Goal: Contribute content

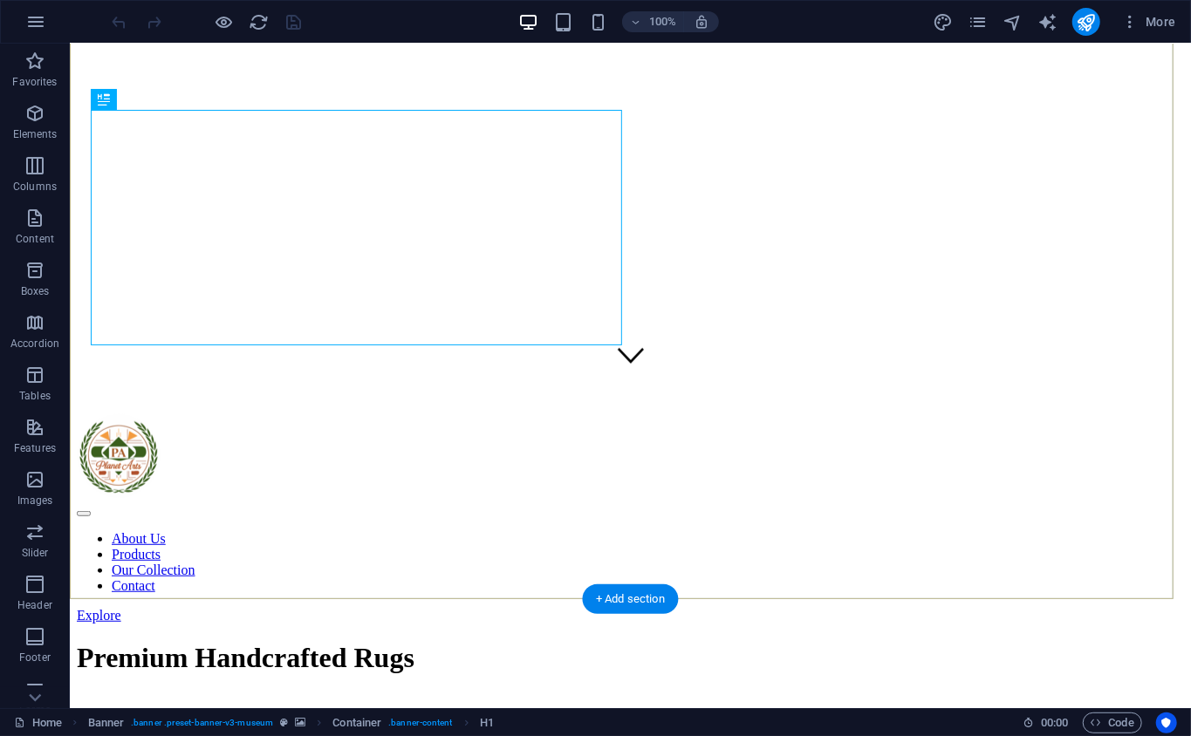
scroll to position [387, 0]
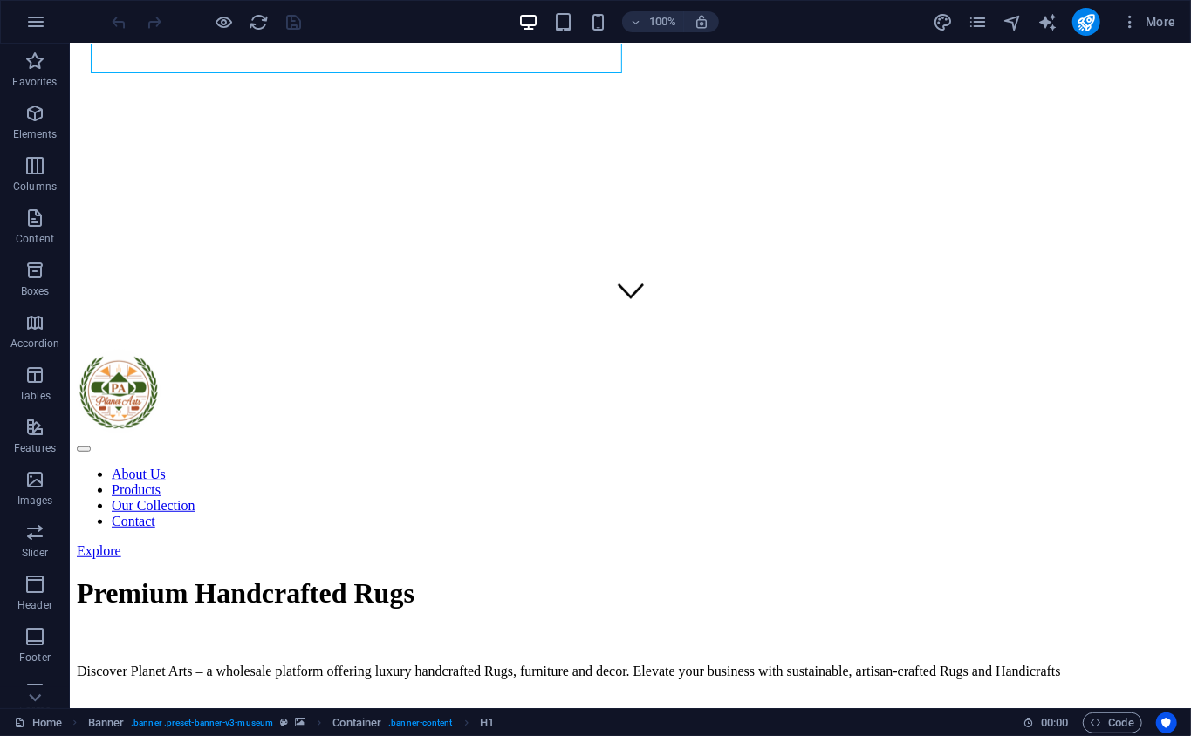
click at [954, 28] on div "More" at bounding box center [1057, 22] width 250 height 28
click at [968, 25] on icon "pages" at bounding box center [977, 22] width 20 height 20
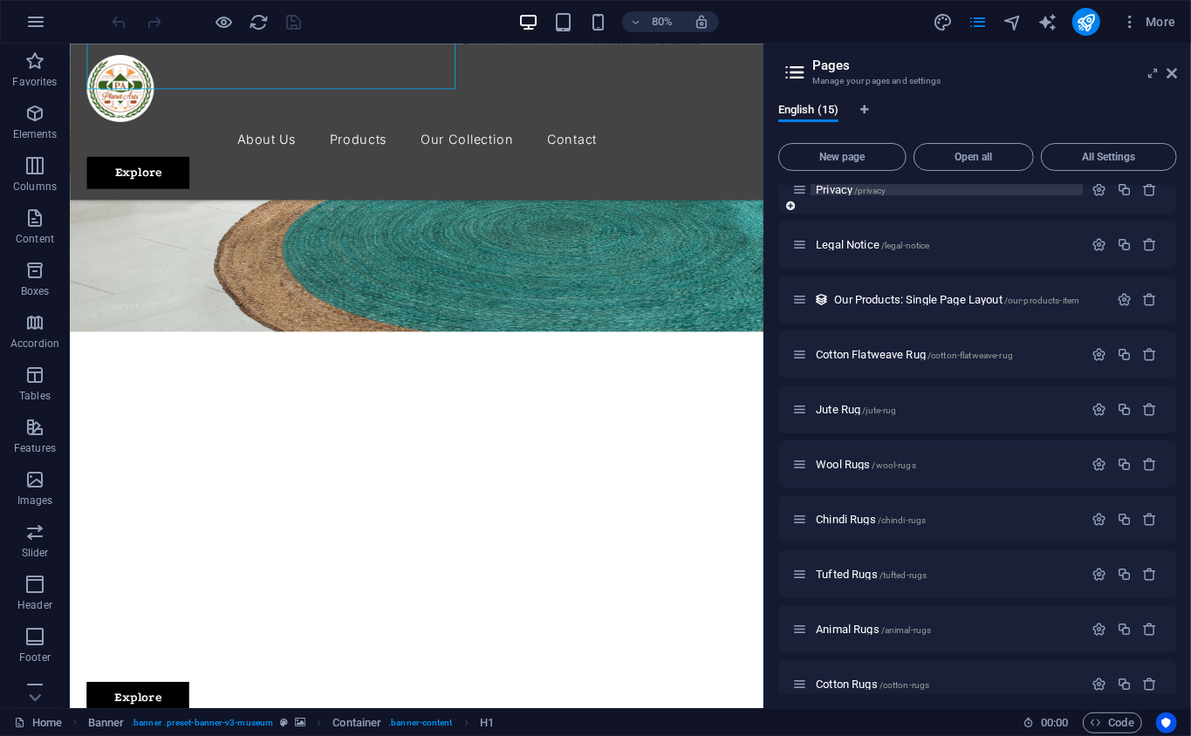
scroll to position [315, 0]
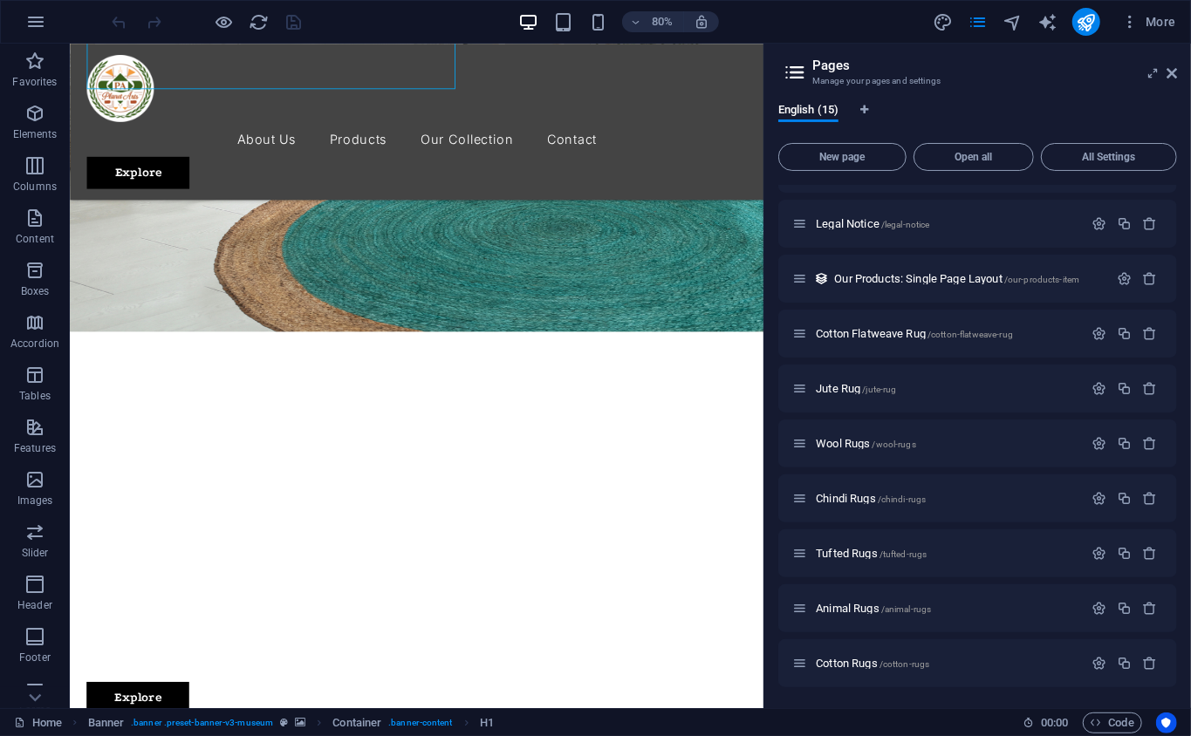
click at [1183, 78] on aside "Pages Manage your pages and settings English (15) New page Open all All Setting…" at bounding box center [976, 376] width 427 height 665
click at [1167, 67] on icon at bounding box center [1171, 73] width 10 height 14
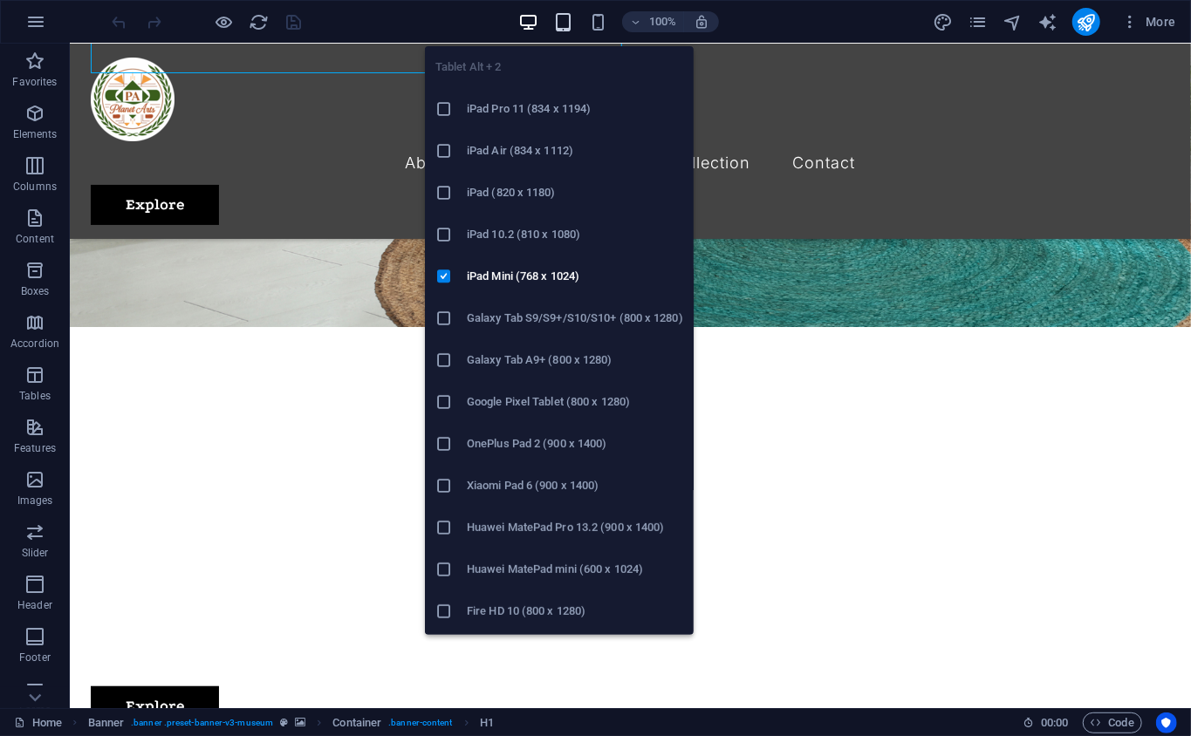
click at [570, 30] on icon "button" at bounding box center [563, 22] width 20 height 20
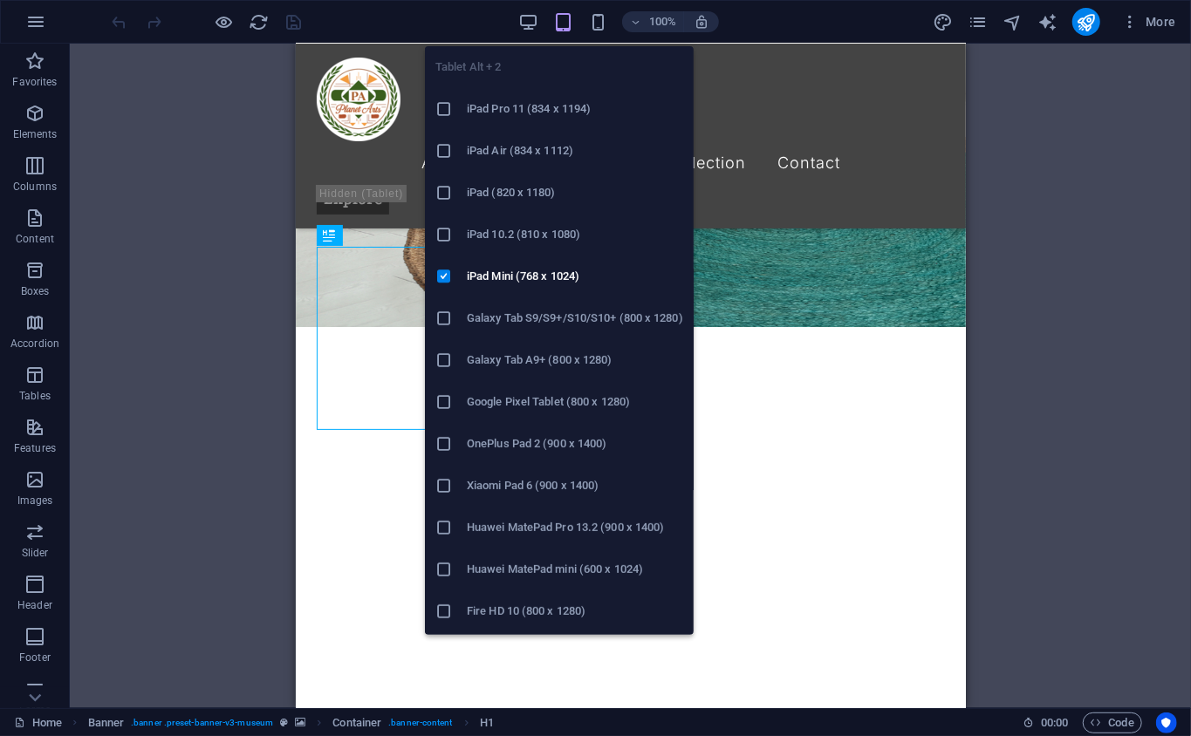
scroll to position [0, 0]
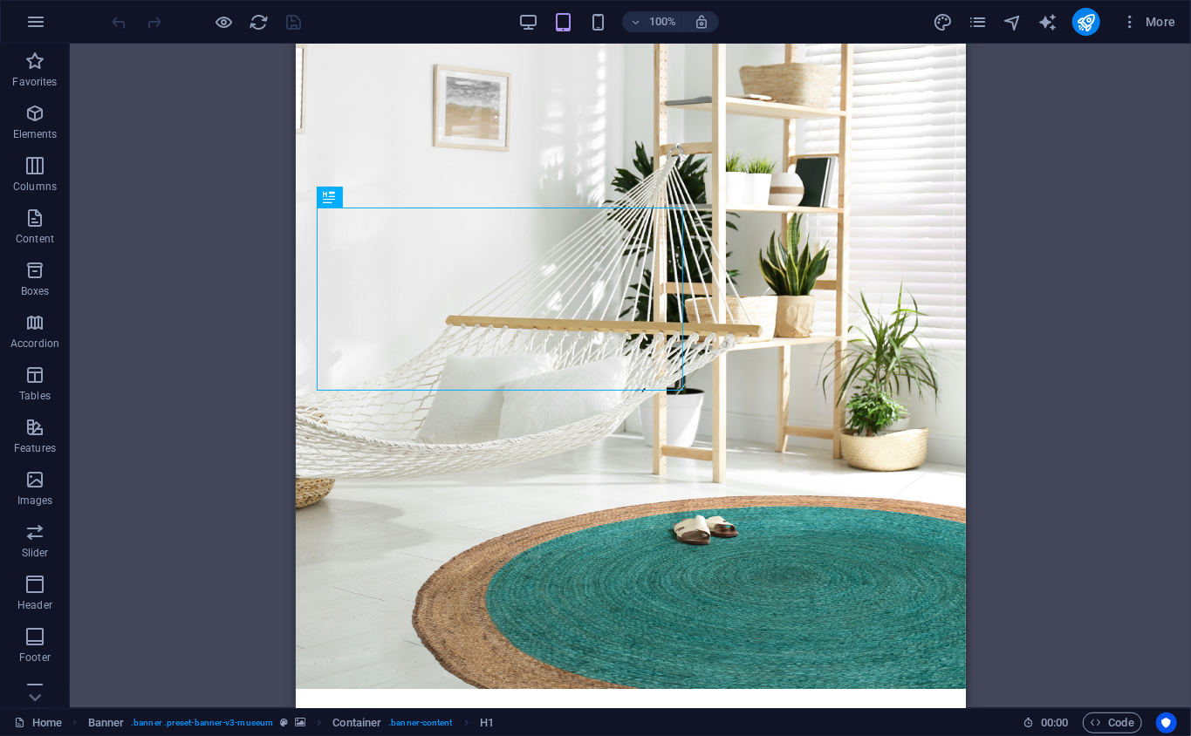
click at [593, 39] on div "100% More" at bounding box center [595, 22] width 1189 height 42
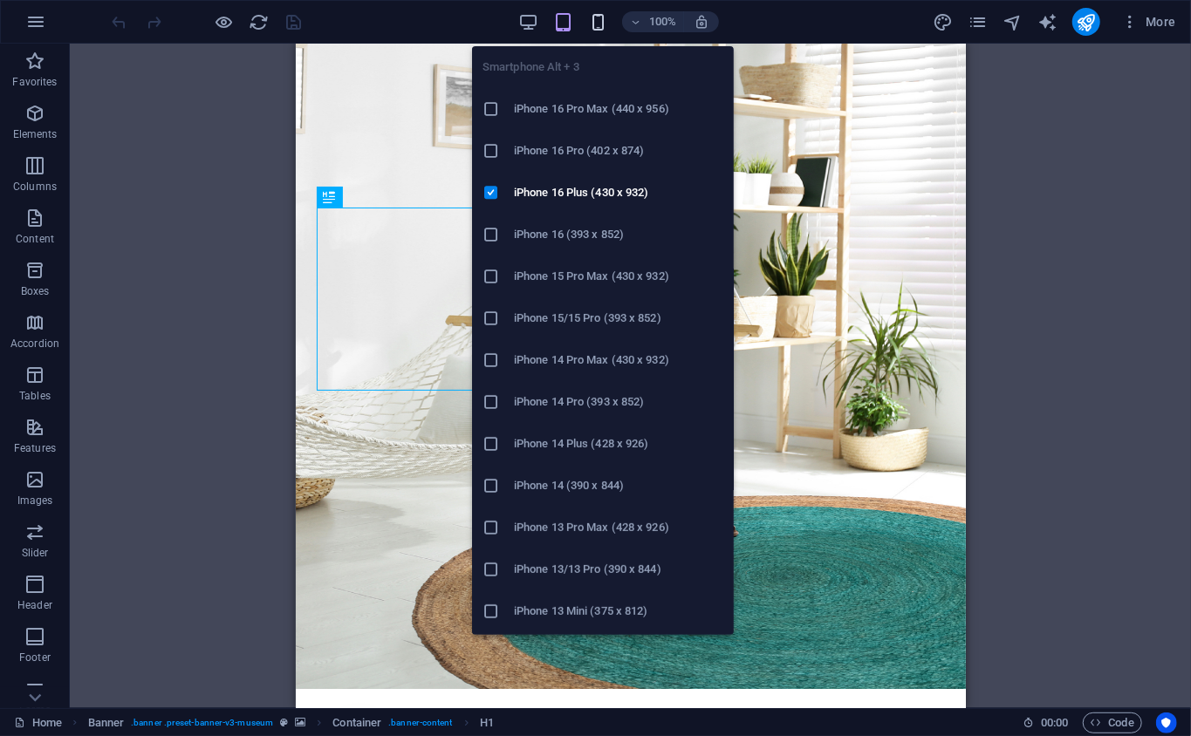
click at [595, 30] on icon "button" at bounding box center [598, 22] width 20 height 20
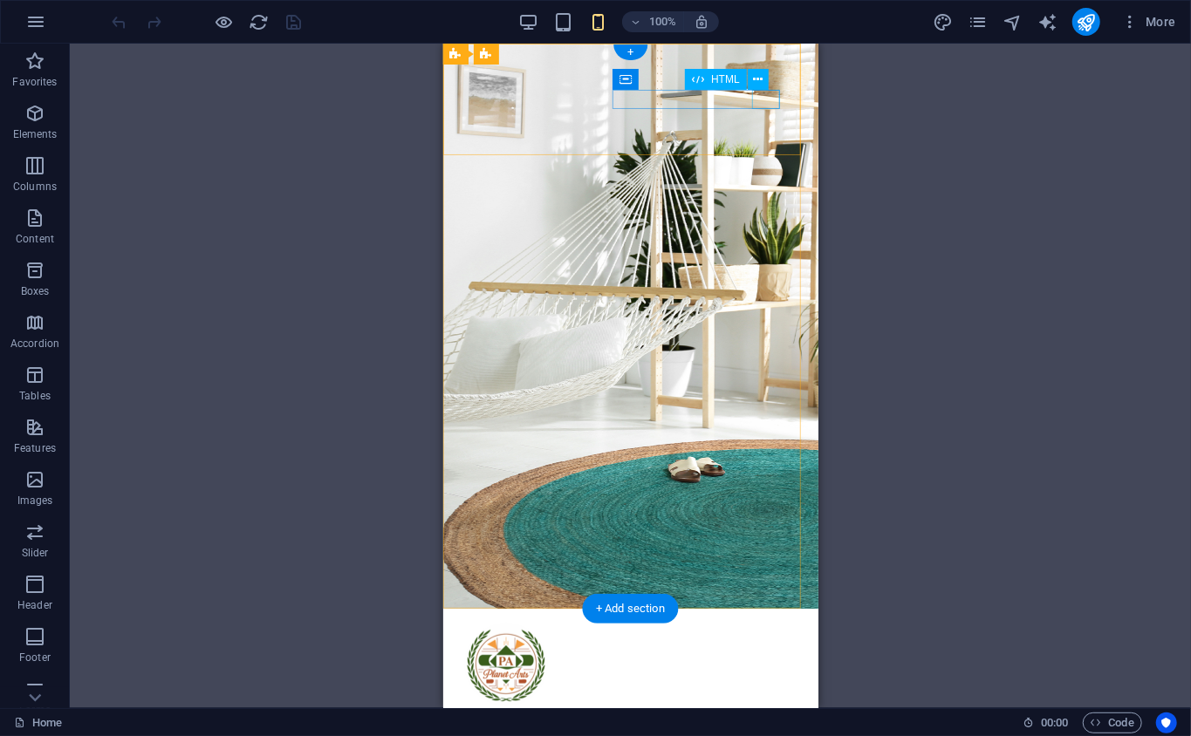
click at [762, 706] on div at bounding box center [629, 715] width 333 height 19
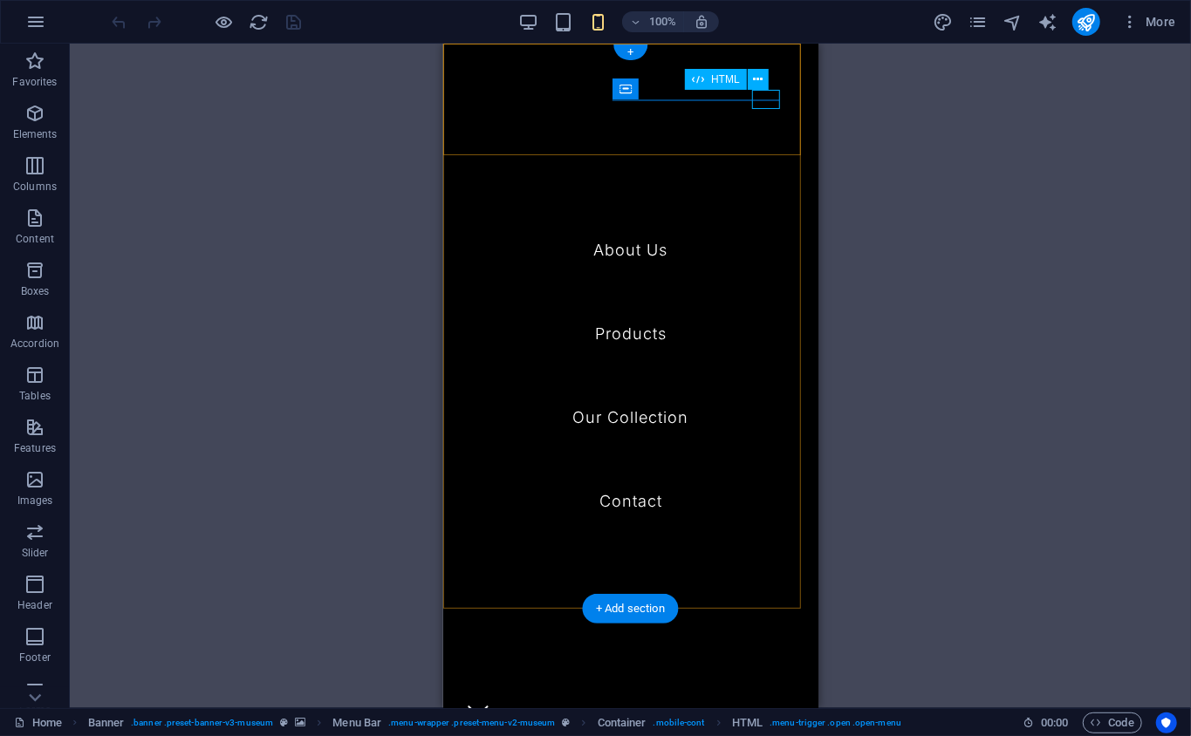
click at [491, 706] on div at bounding box center [477, 715] width 28 height 19
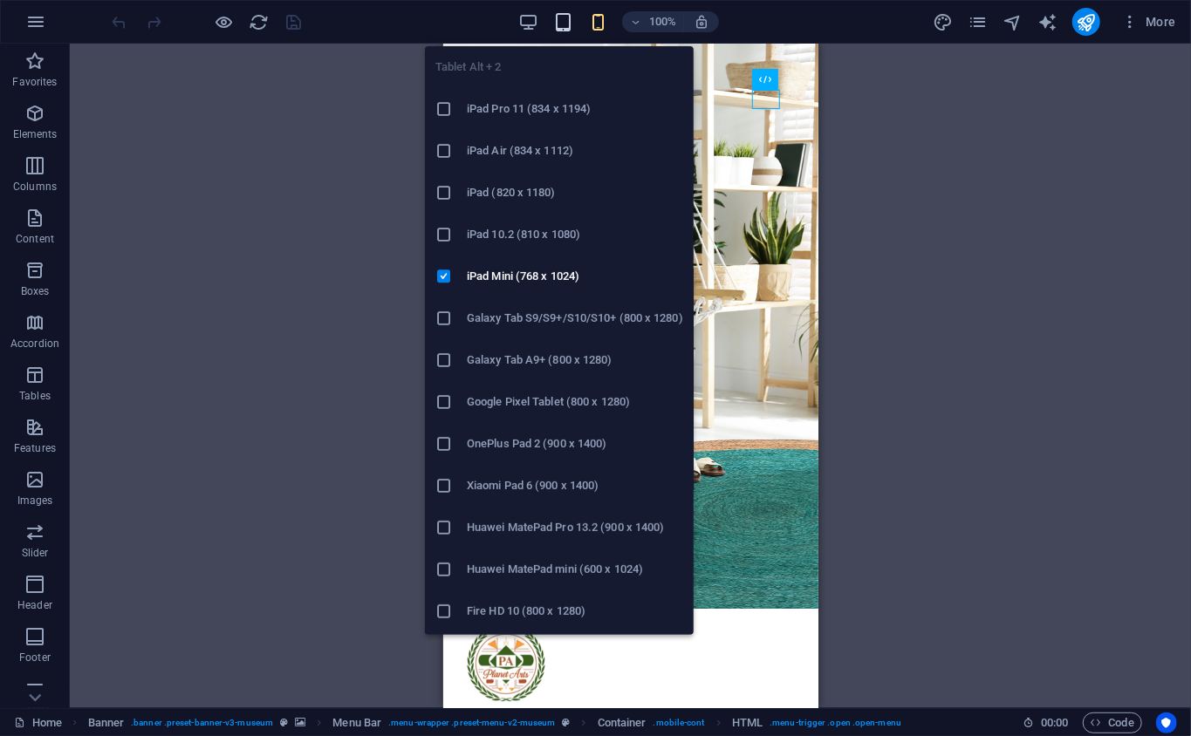
click at [558, 24] on icon "button" at bounding box center [563, 22] width 20 height 20
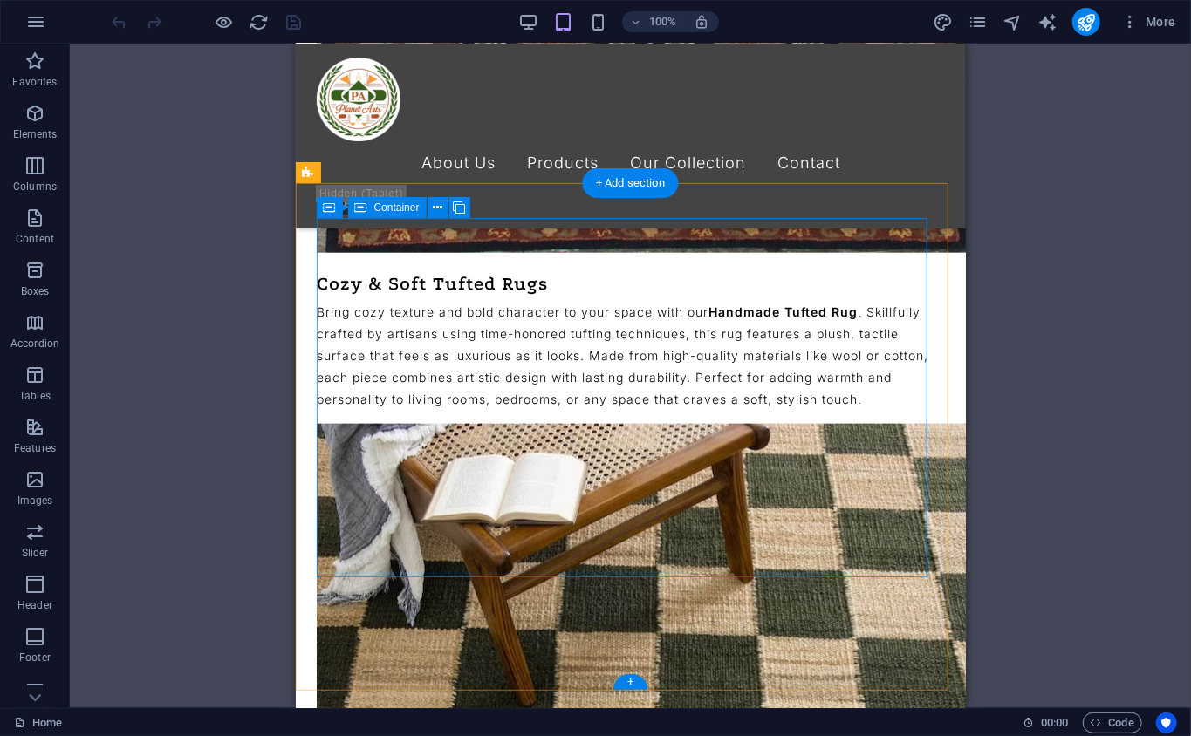
scroll to position [4469, 0]
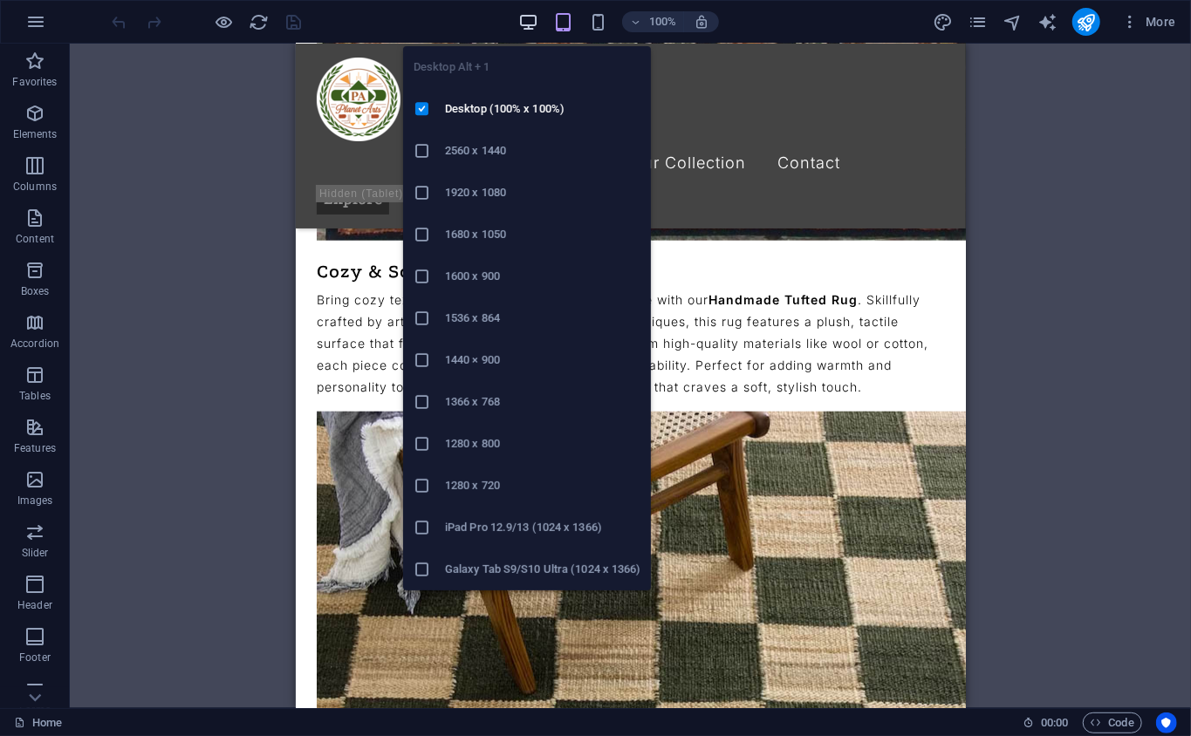
click at [525, 26] on icon "button" at bounding box center [528, 22] width 20 height 20
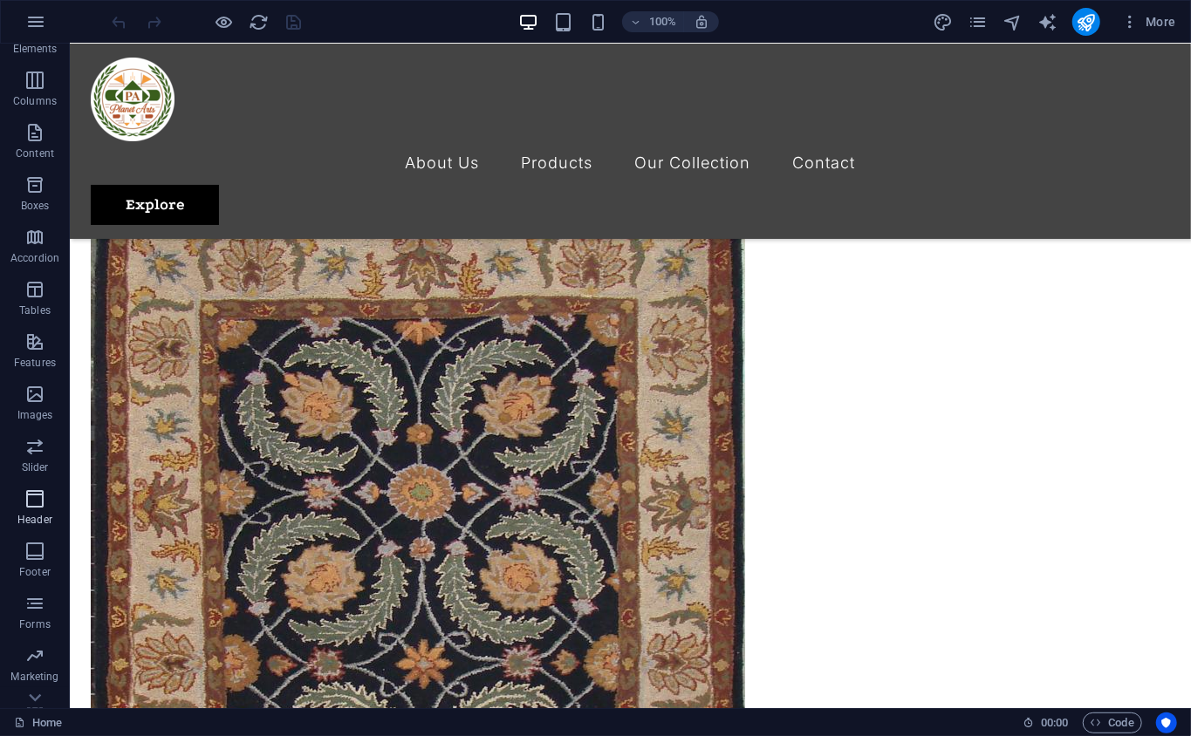
scroll to position [119, 0]
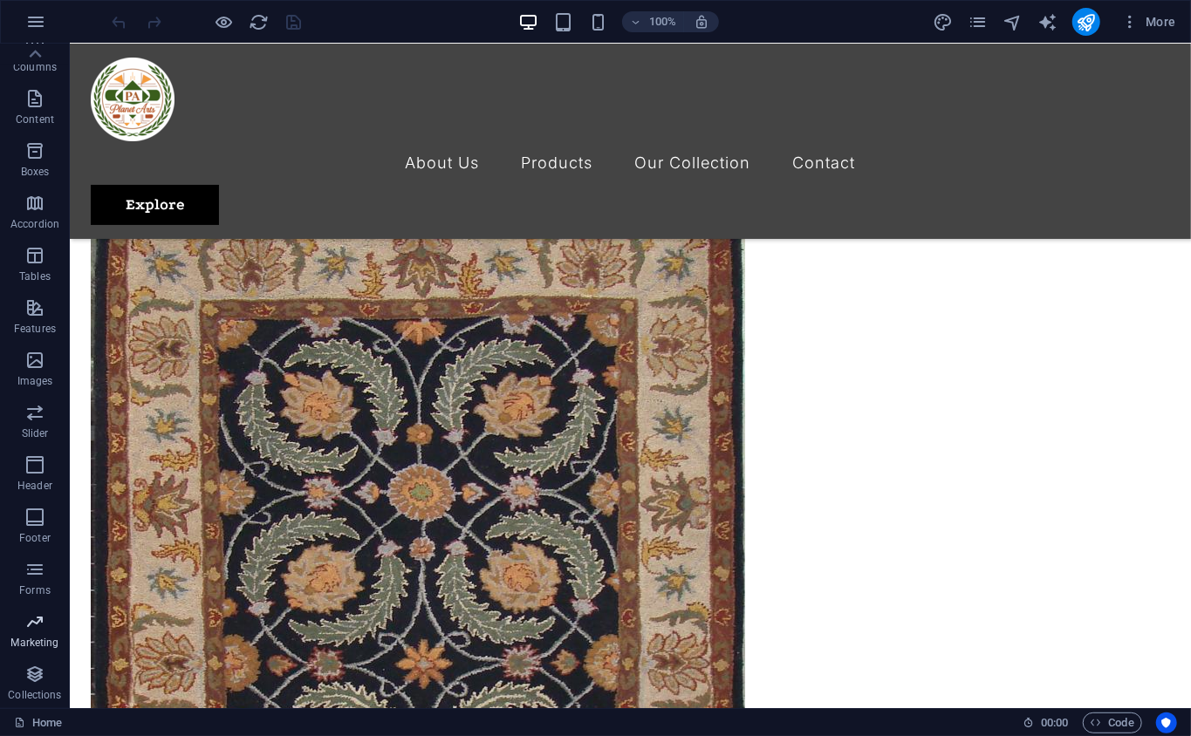
click at [29, 645] on p "Marketing" at bounding box center [34, 643] width 48 height 14
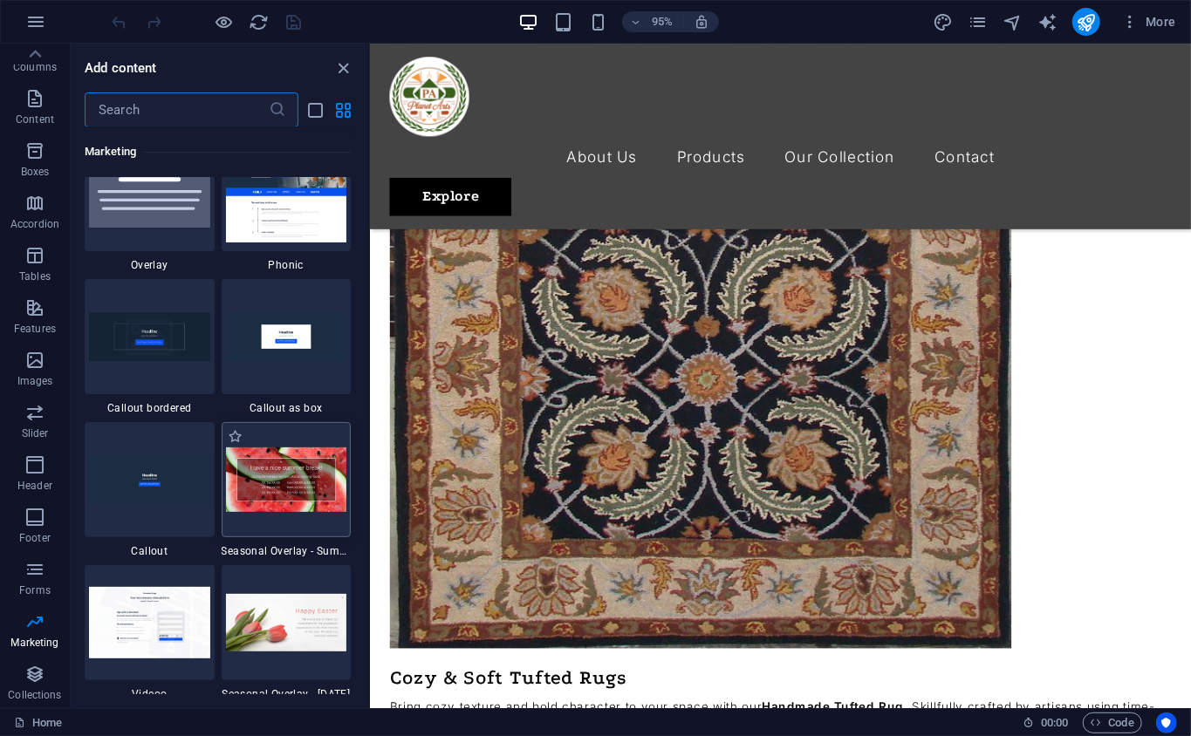
scroll to position [14208, 0]
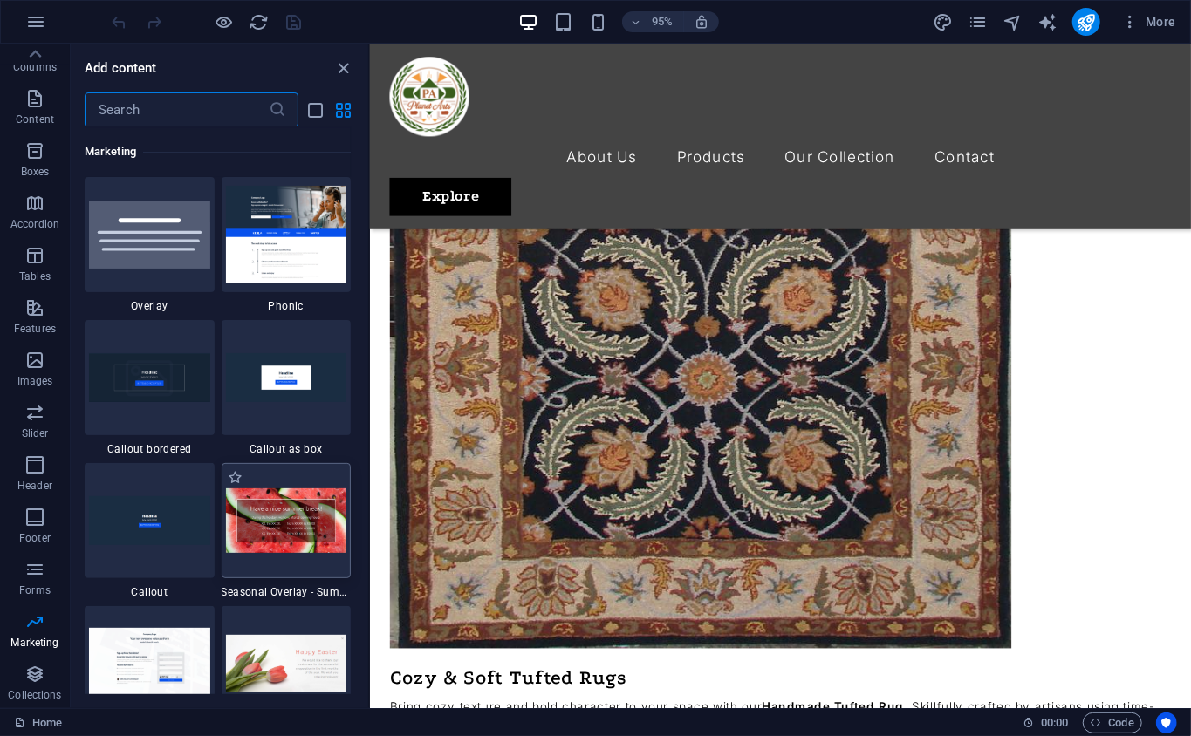
click at [304, 364] on img at bounding box center [286, 377] width 121 height 48
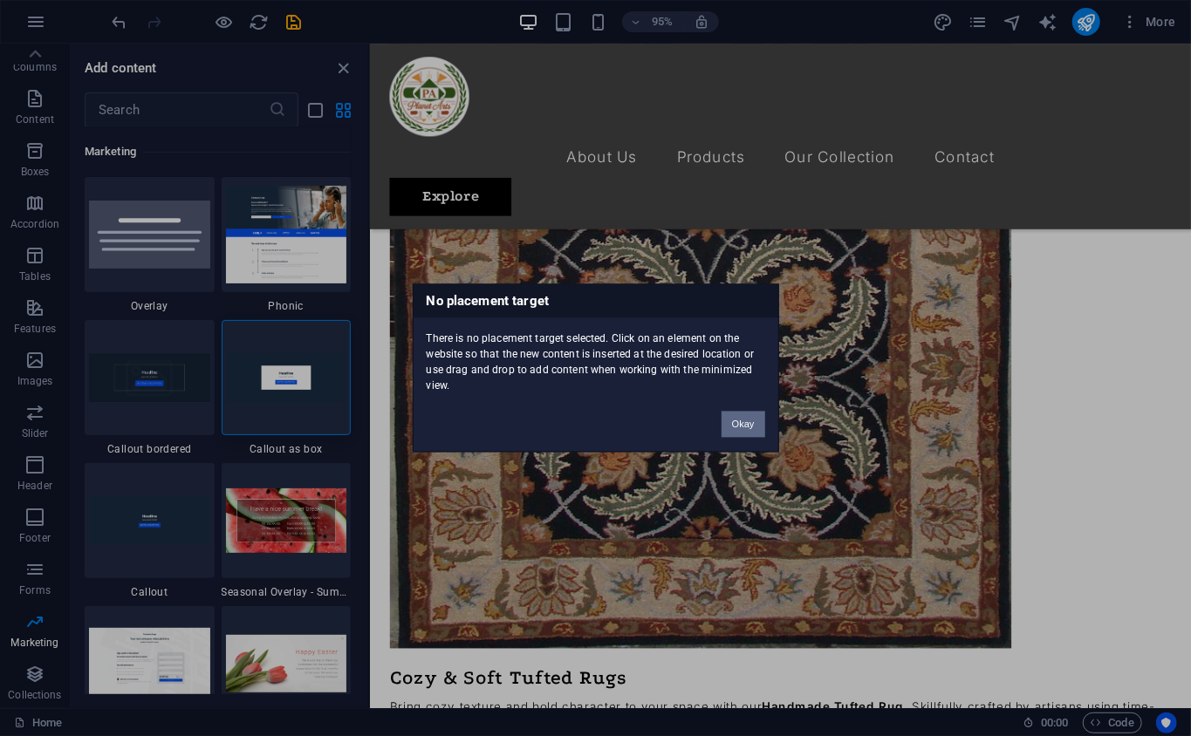
click at [734, 416] on button "Okay" at bounding box center [743, 425] width 44 height 26
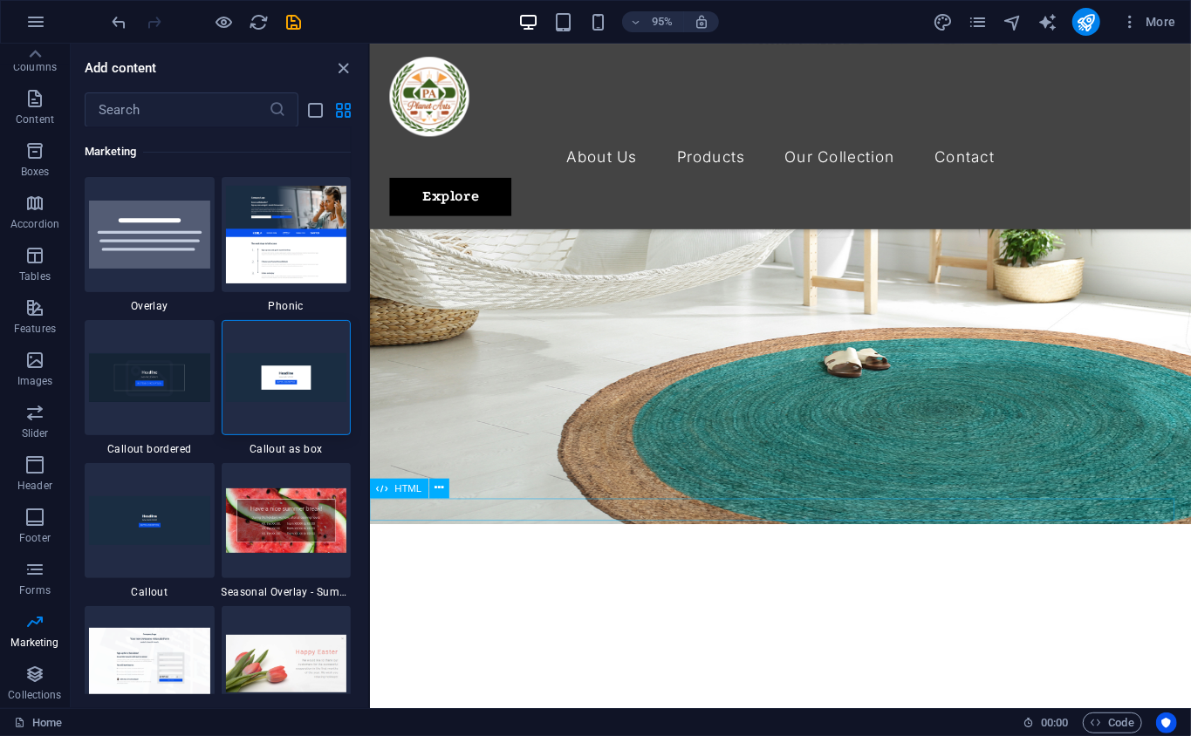
scroll to position [387, 0]
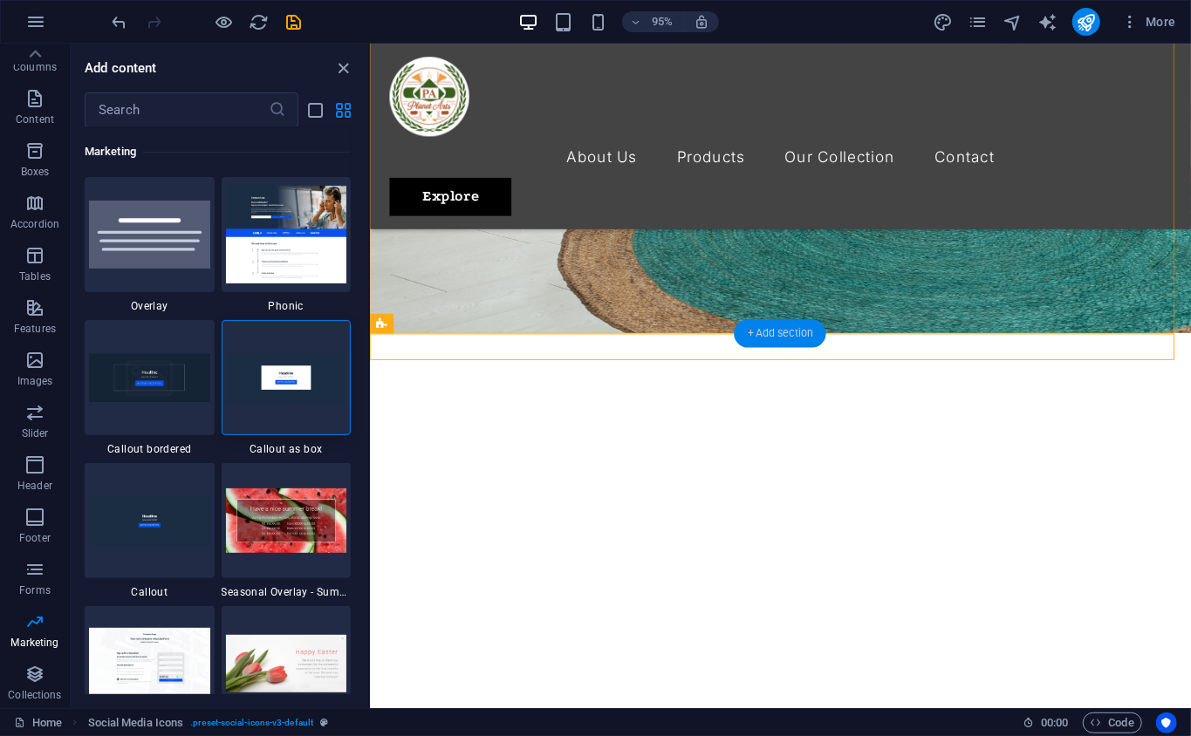
click at [747, 329] on div "+ Add section" at bounding box center [780, 333] width 92 height 28
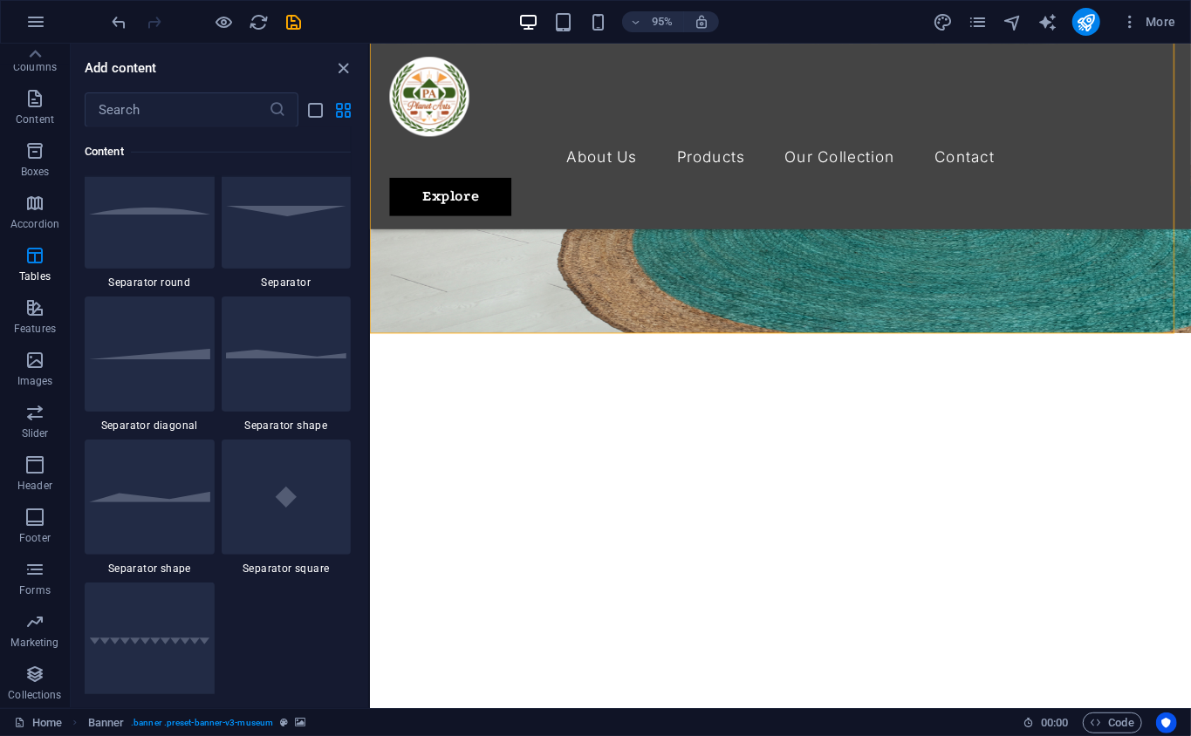
scroll to position [4408, 0]
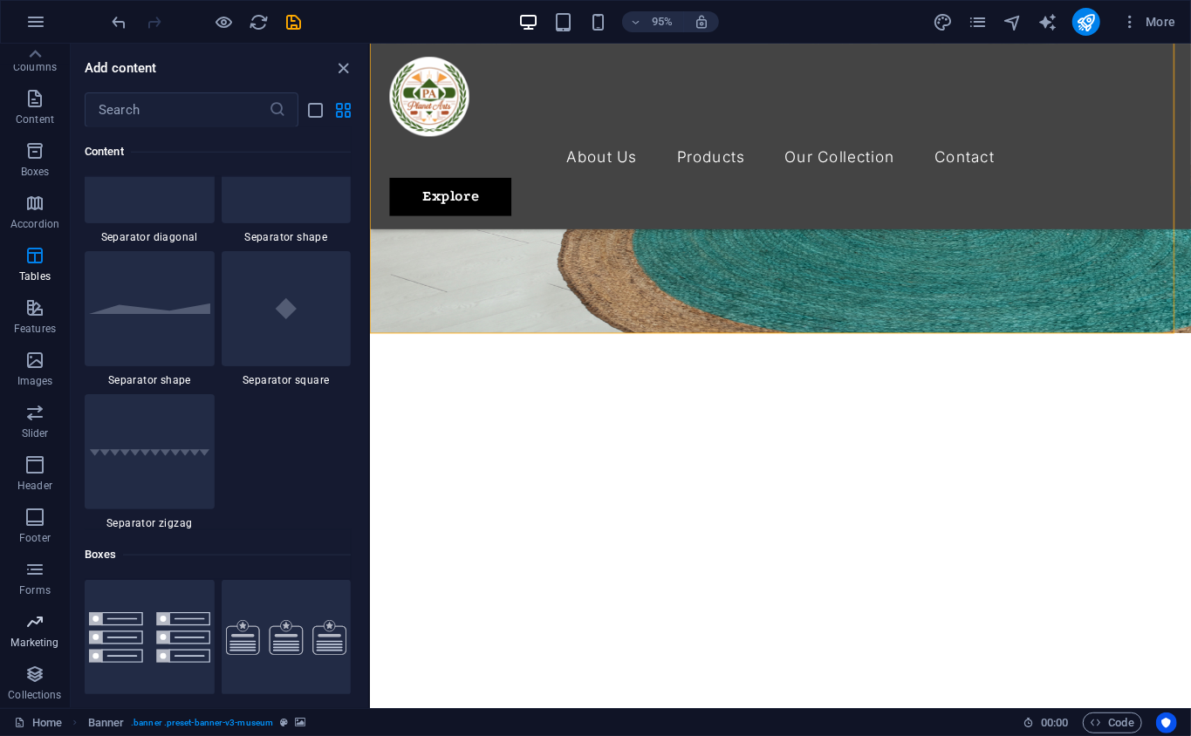
click at [43, 633] on span "Marketing" at bounding box center [35, 632] width 70 height 42
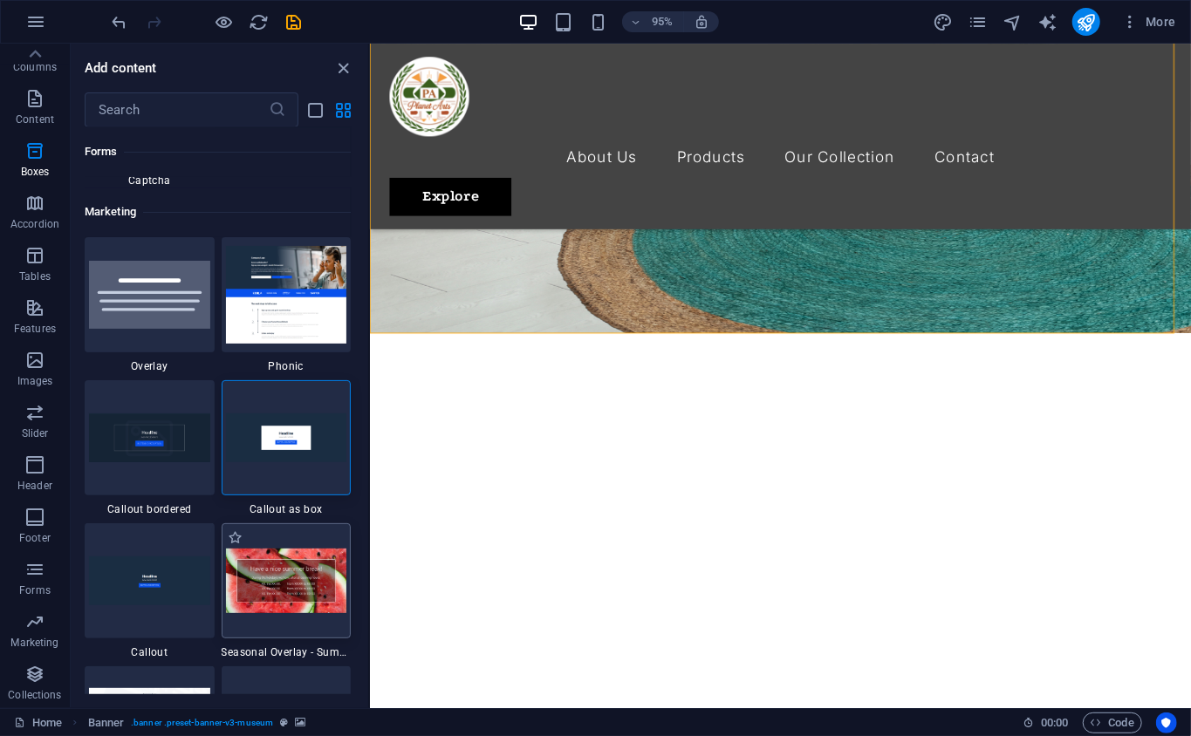
scroll to position [14208, 0]
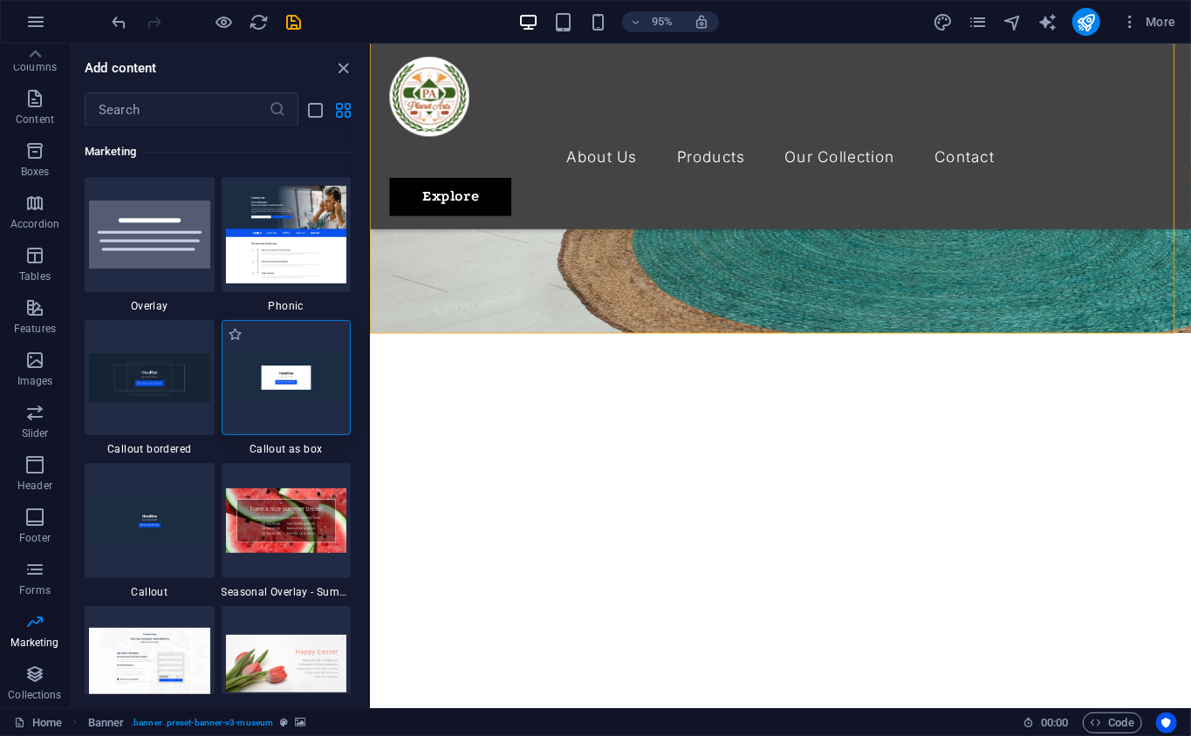
click at [295, 409] on div at bounding box center [287, 377] width 130 height 115
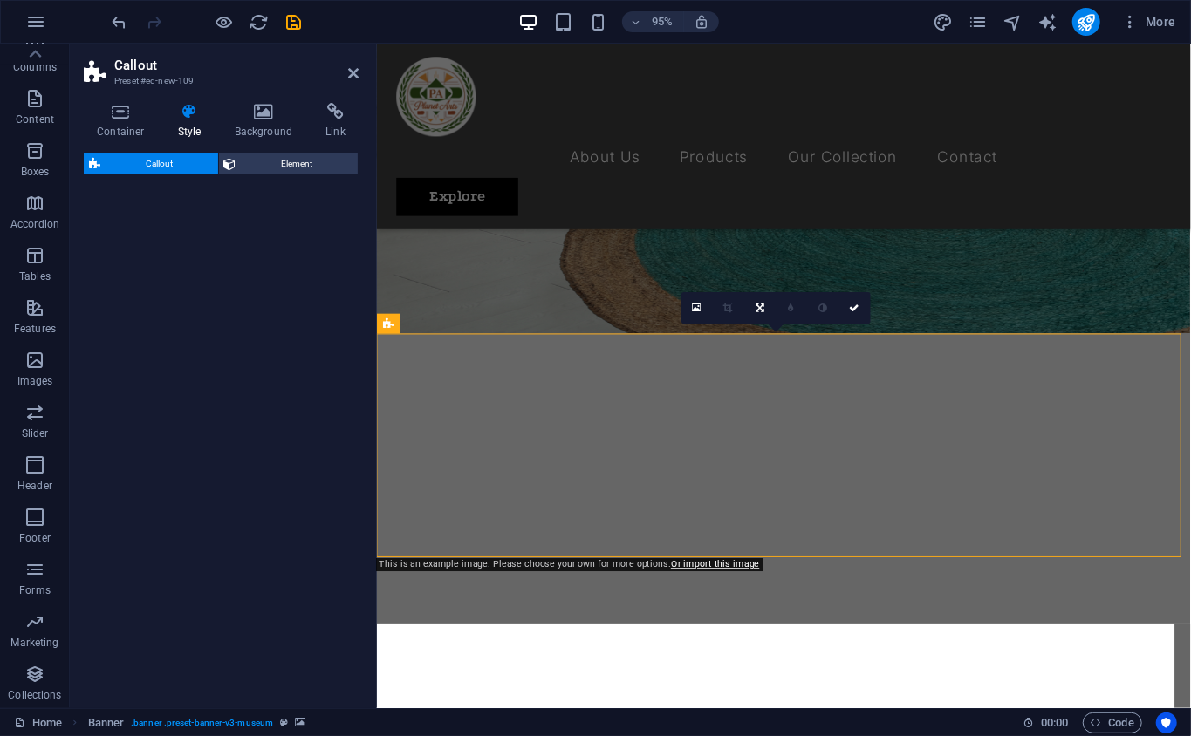
select select "%"
select select "rem"
select select "px"
select select "preset-callout-v2-box"
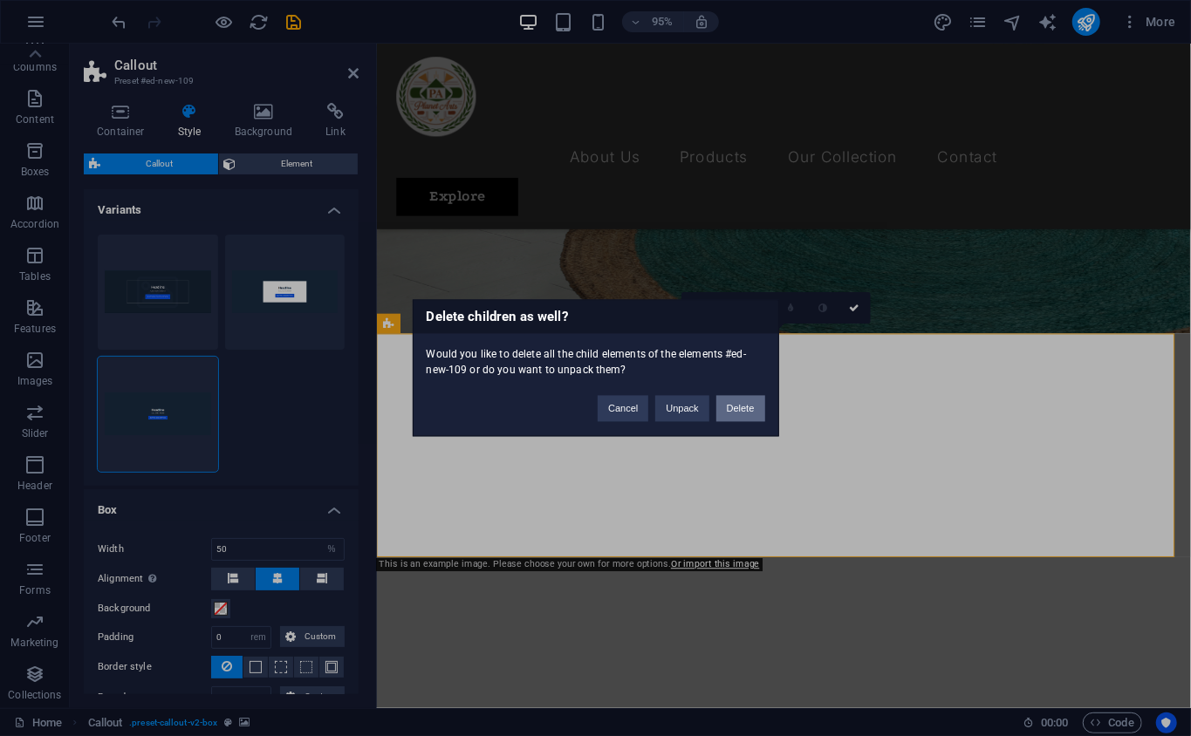
click at [731, 406] on button "Delete" at bounding box center [740, 409] width 49 height 26
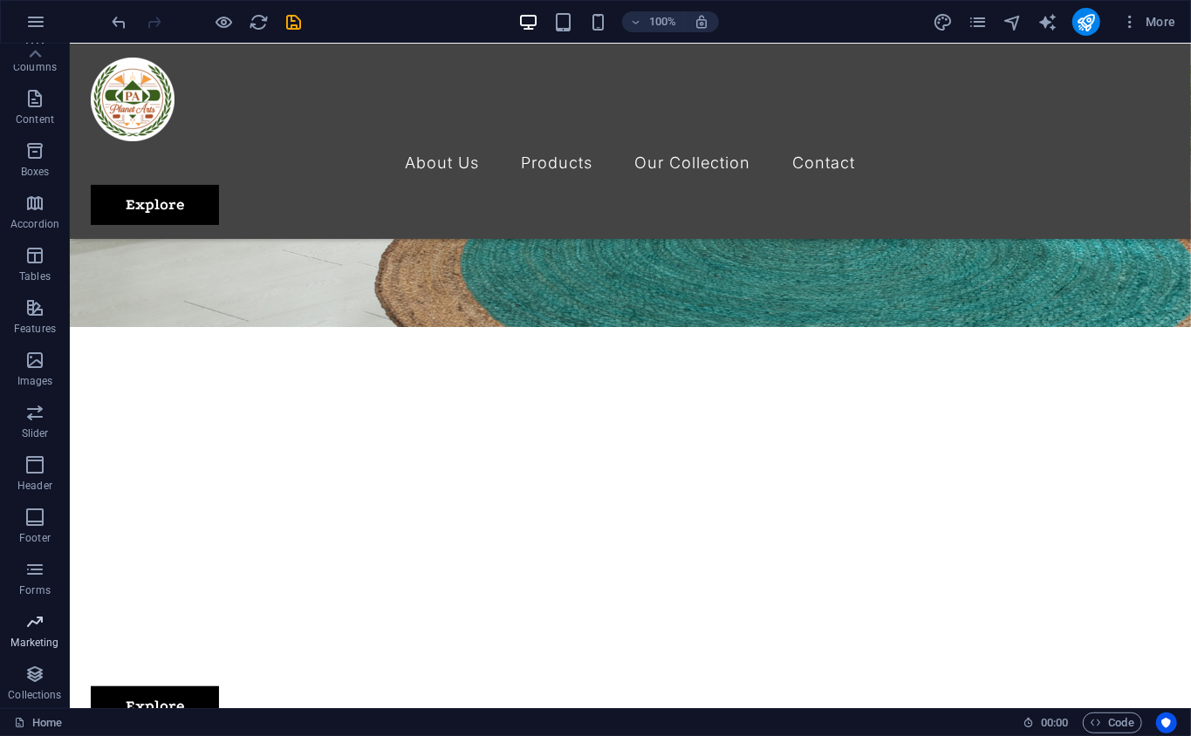
click at [32, 605] on button "Marketing" at bounding box center [35, 630] width 70 height 52
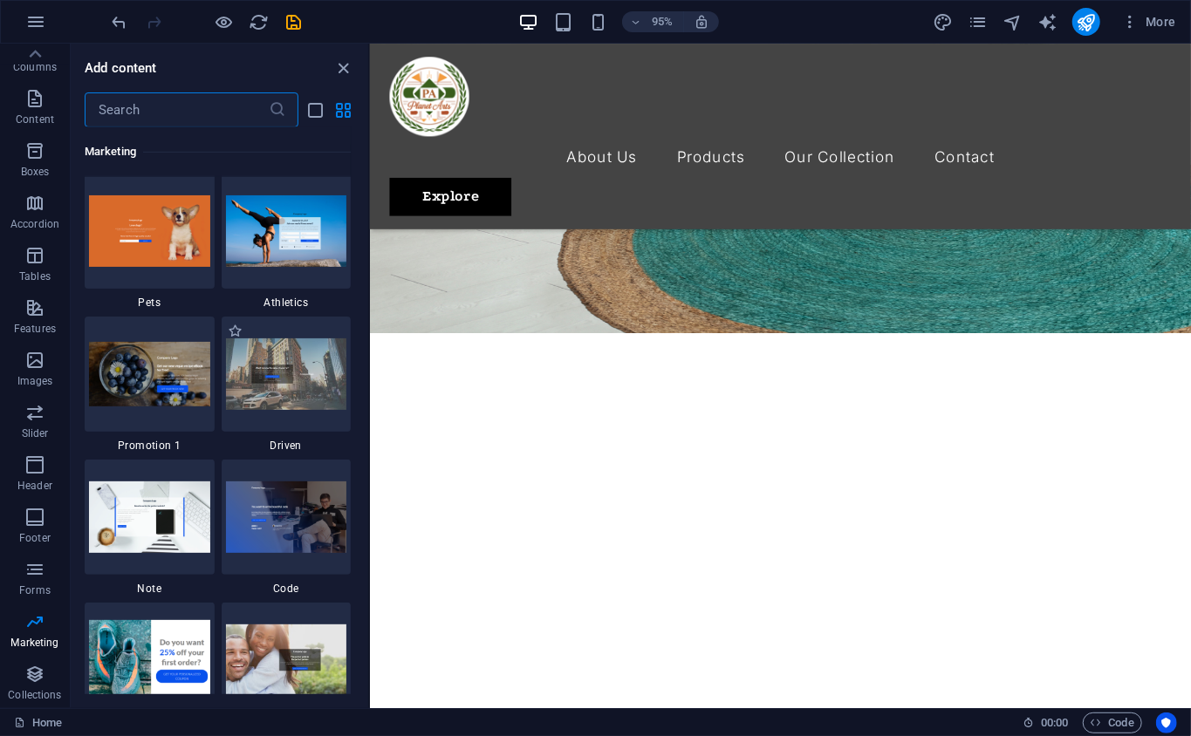
scroll to position [14983, 0]
